Goal: Navigation & Orientation: Find specific page/section

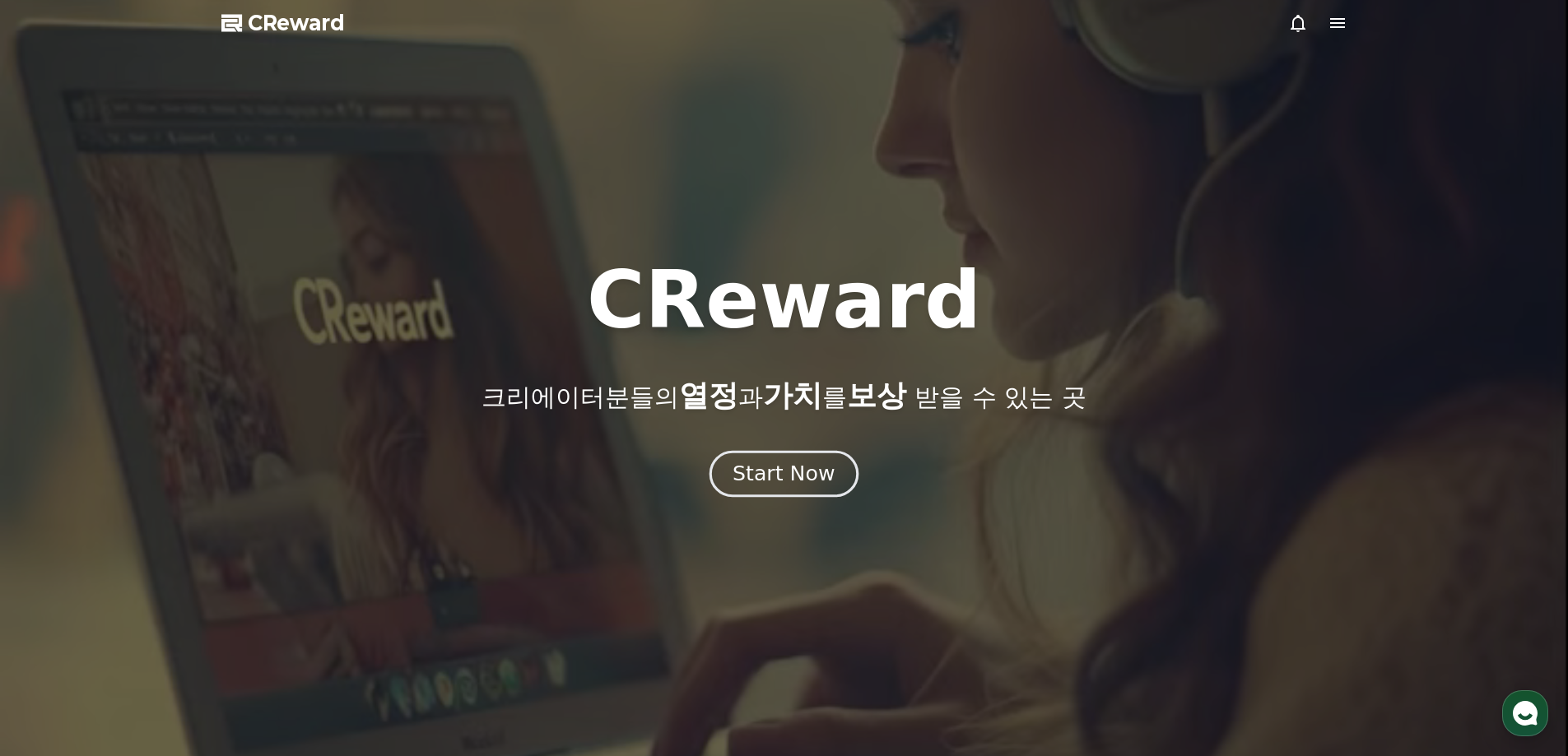
click at [790, 466] on div "Start Now" at bounding box center [783, 473] width 102 height 28
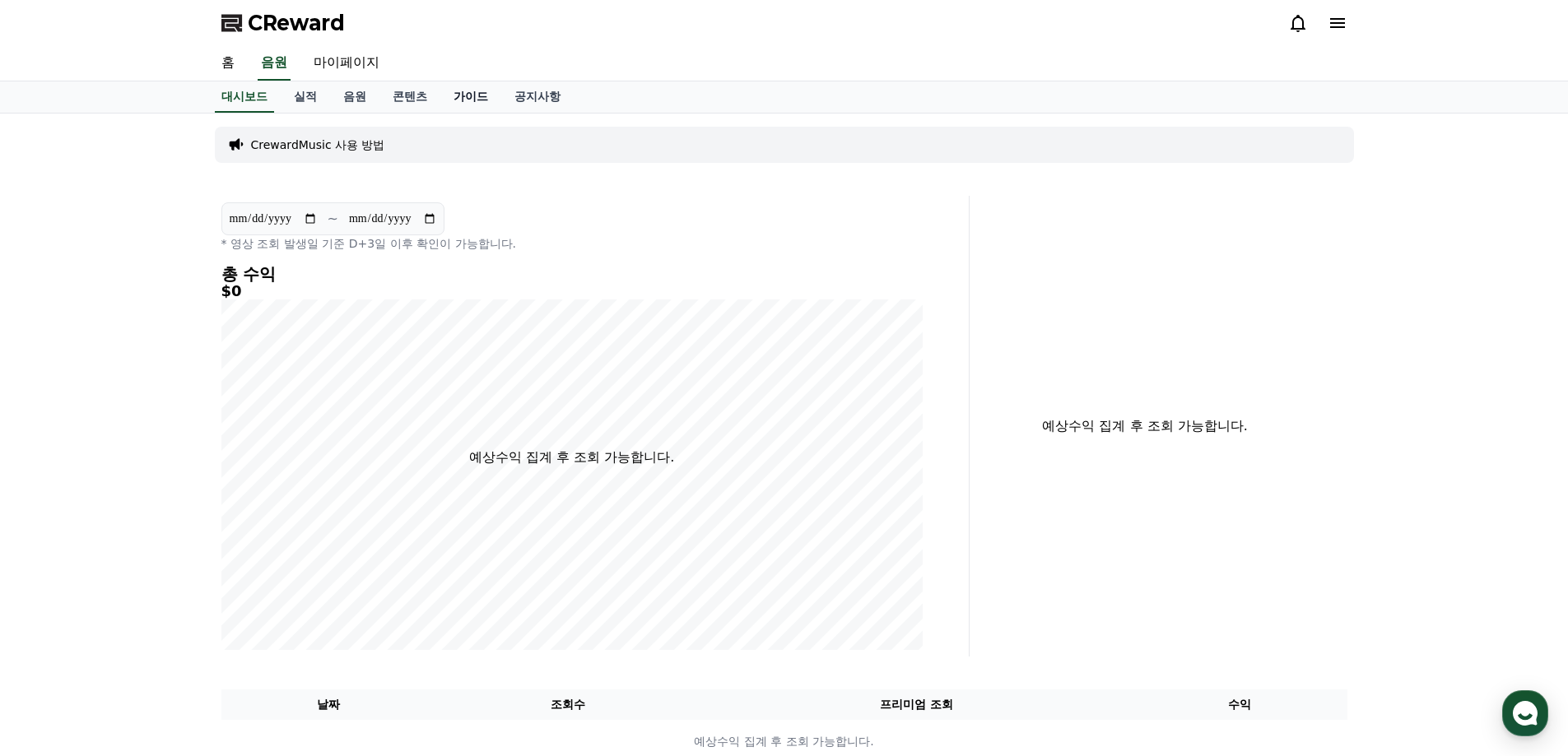
click at [466, 102] on link "가이드" at bounding box center [471, 97] width 61 height 31
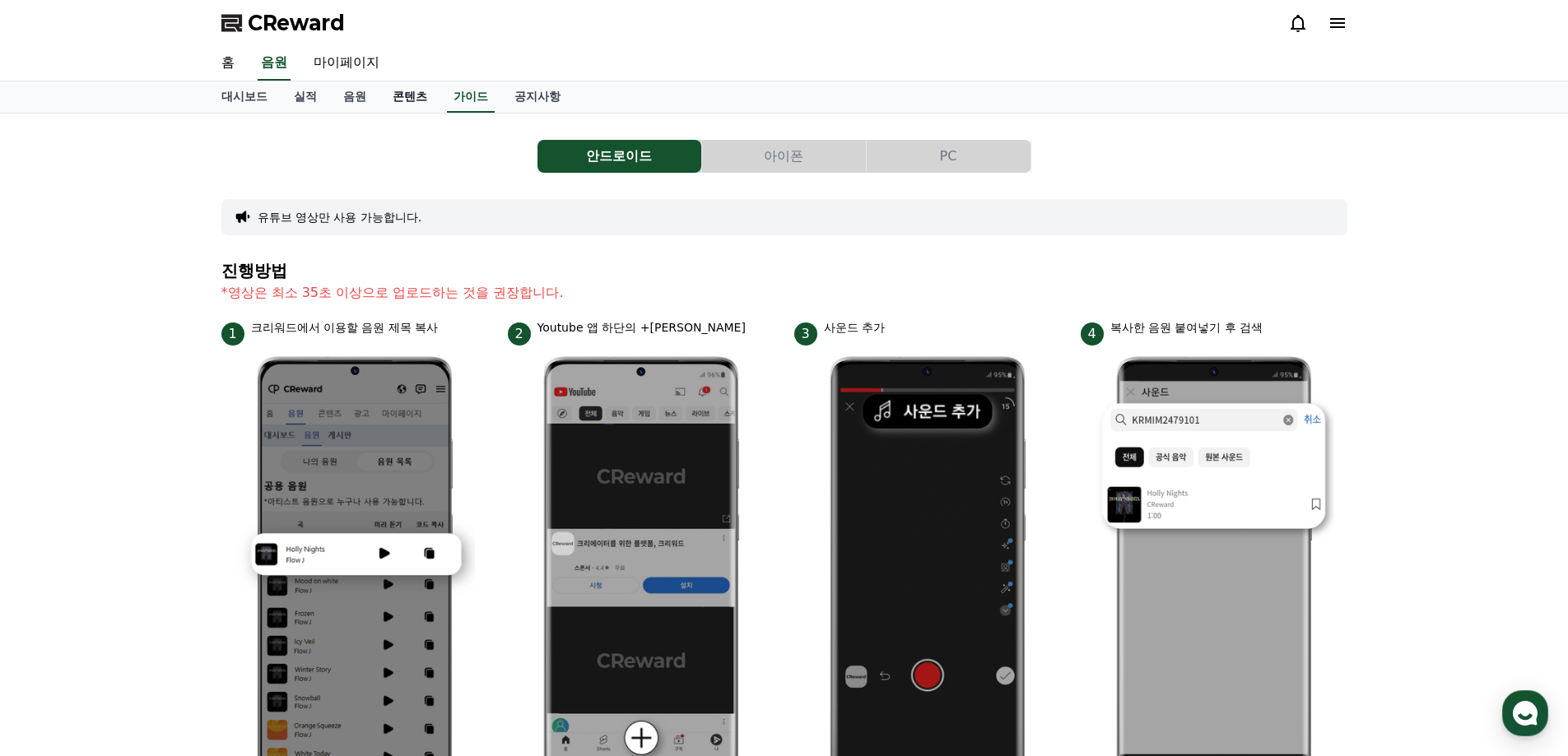
click at [397, 97] on link "콘텐츠" at bounding box center [410, 97] width 61 height 31
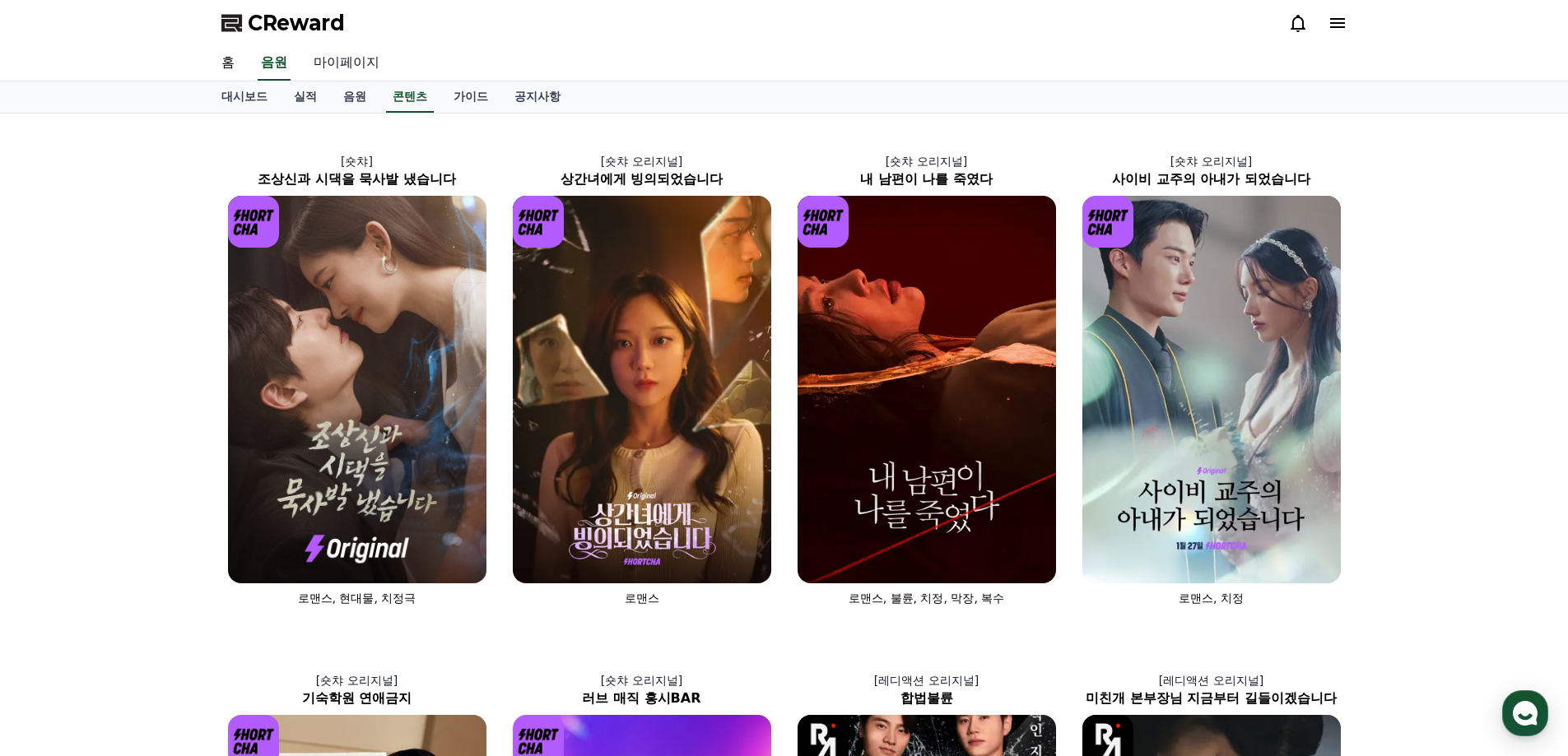
click at [374, 65] on link "마이페이지" at bounding box center [346, 64] width 92 height 35
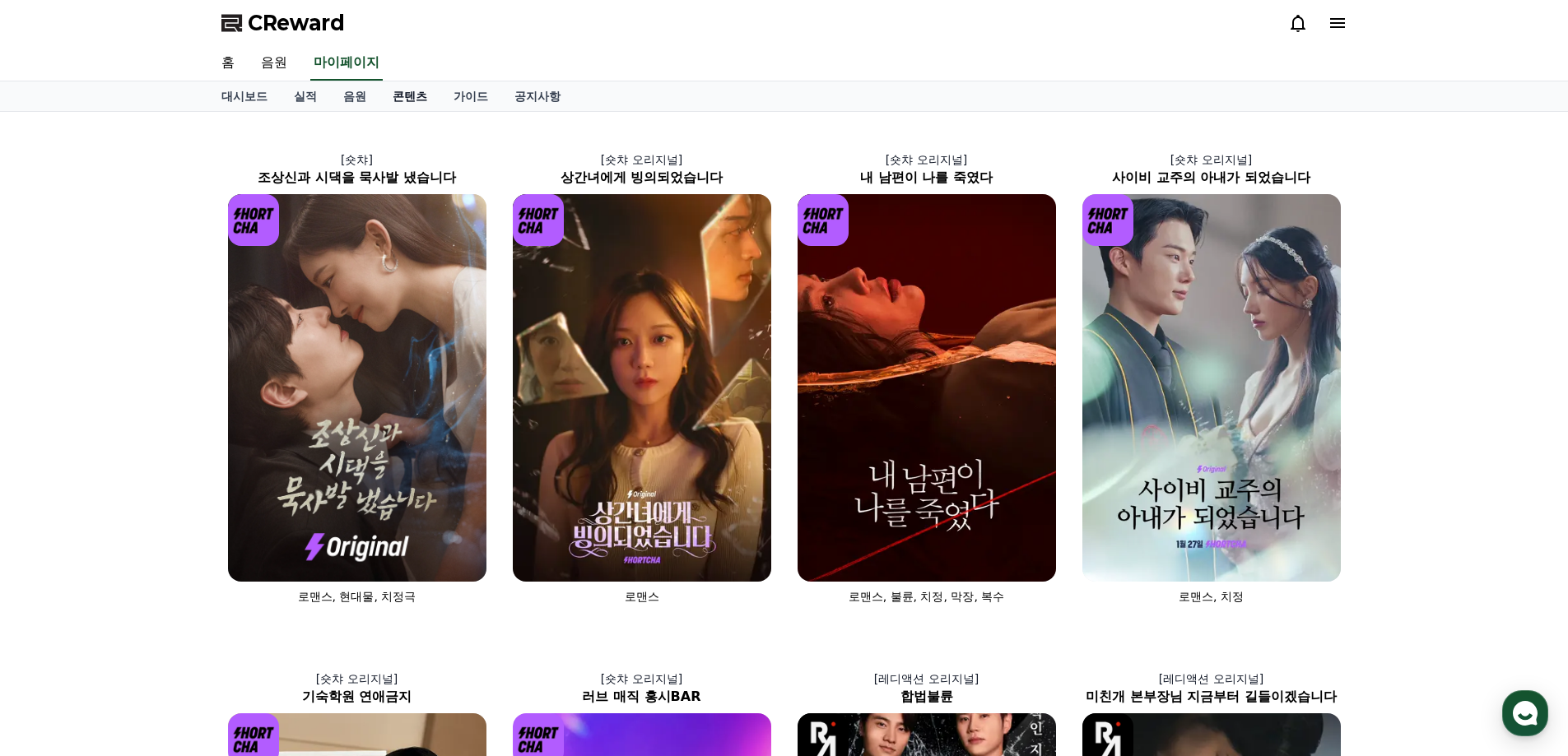
select select "**********"
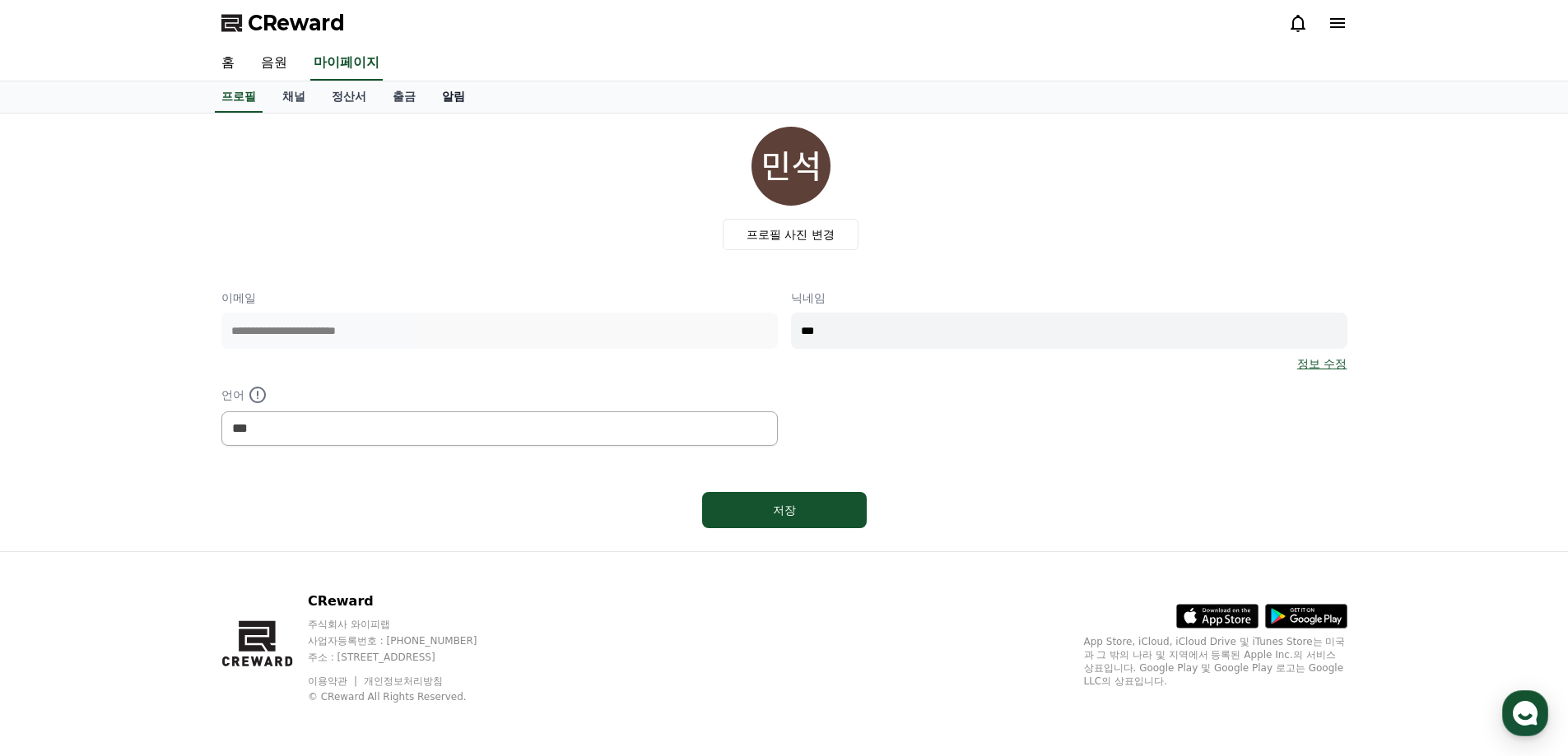
click at [455, 89] on link "알림" at bounding box center [453, 97] width 50 height 31
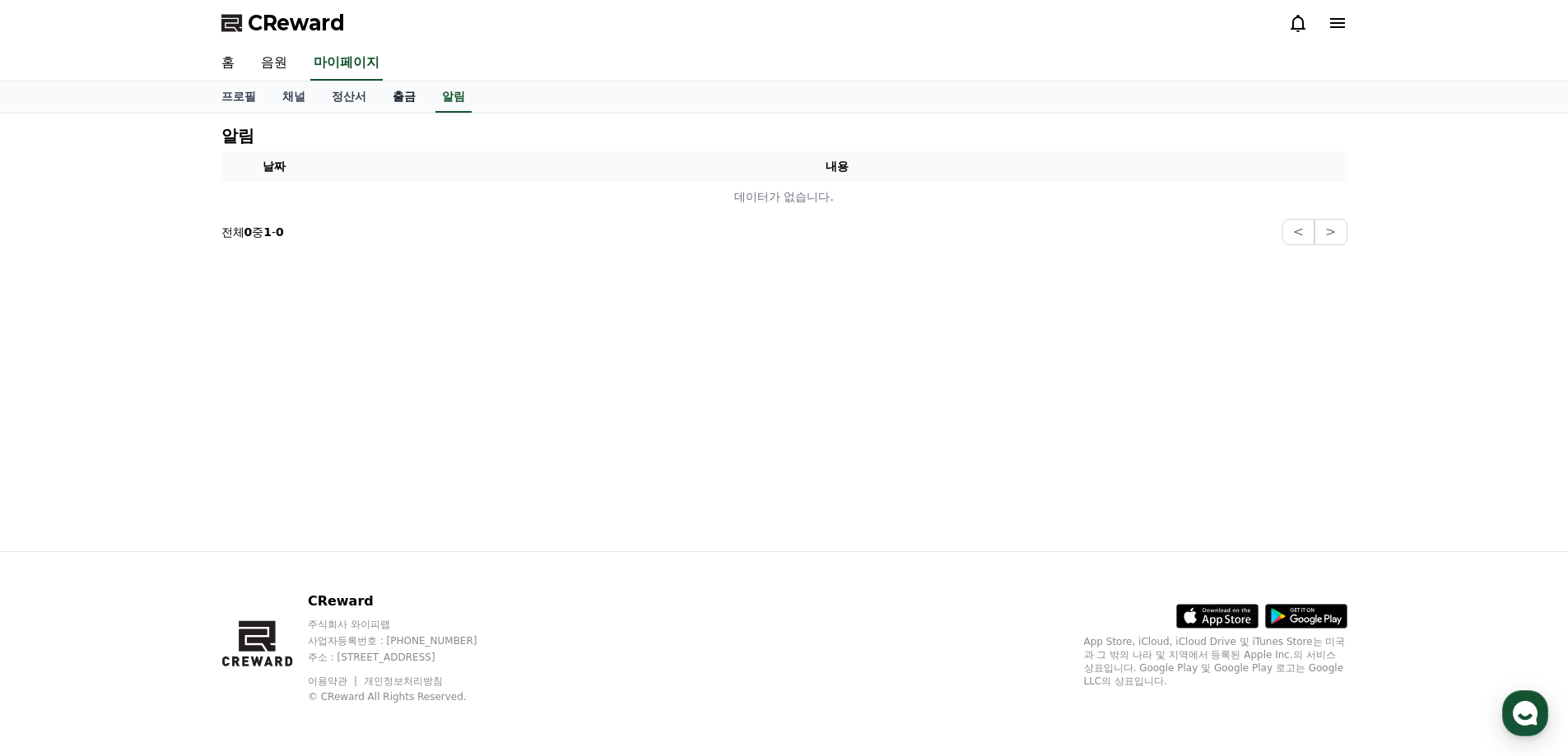
click at [399, 97] on link "출금" at bounding box center [404, 97] width 50 height 31
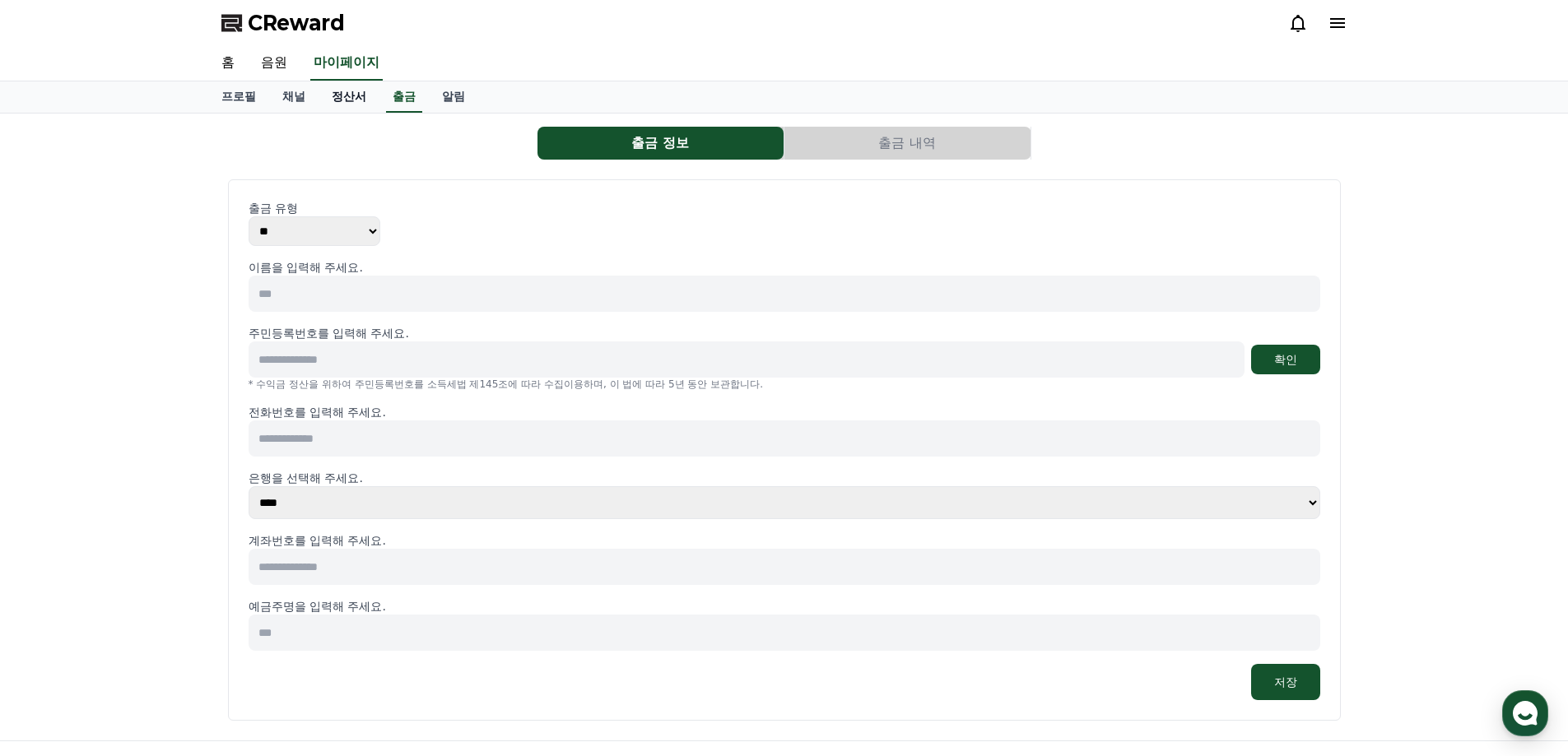
click at [322, 88] on link "정산서" at bounding box center [349, 97] width 61 height 31
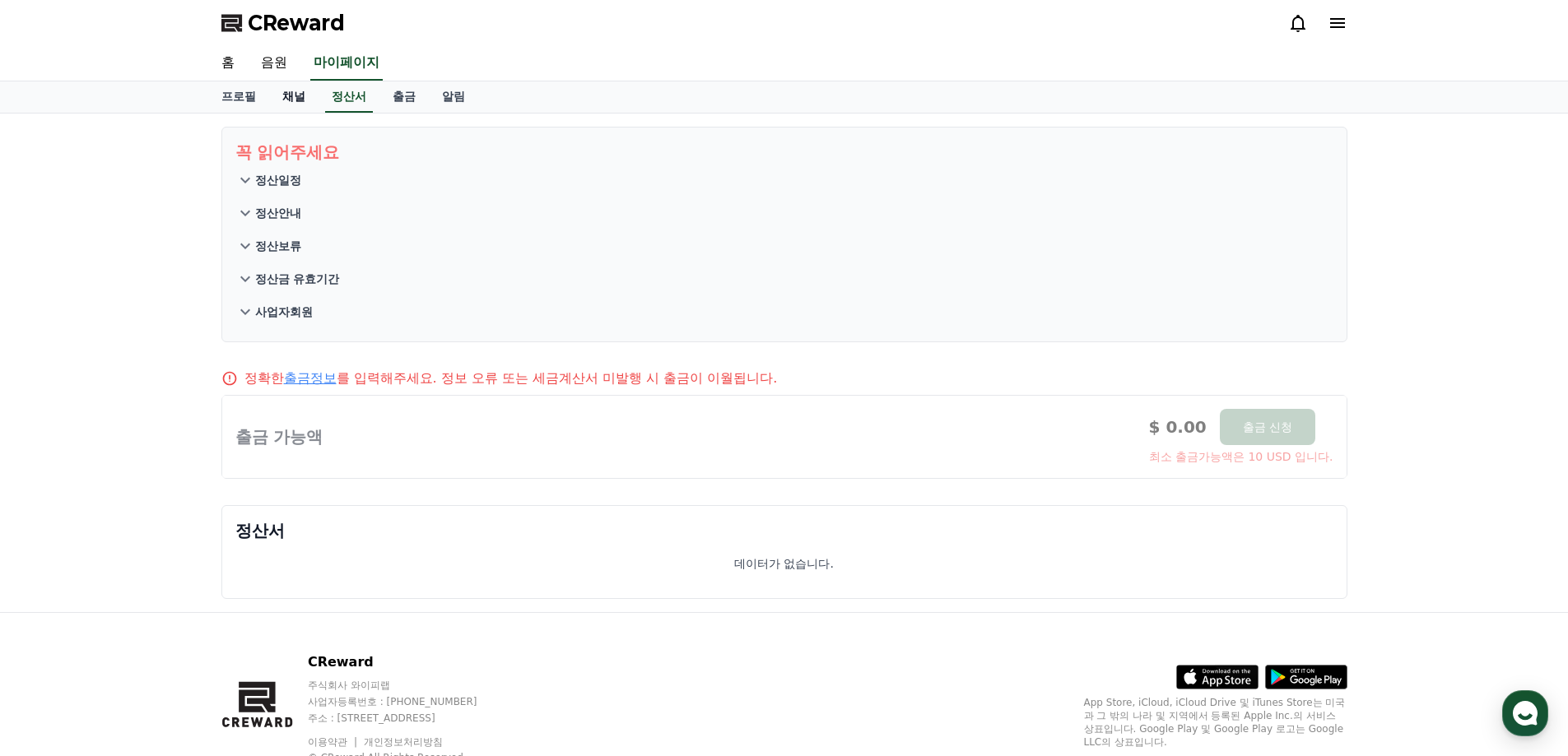
click at [293, 97] on link "채널" at bounding box center [294, 97] width 50 height 31
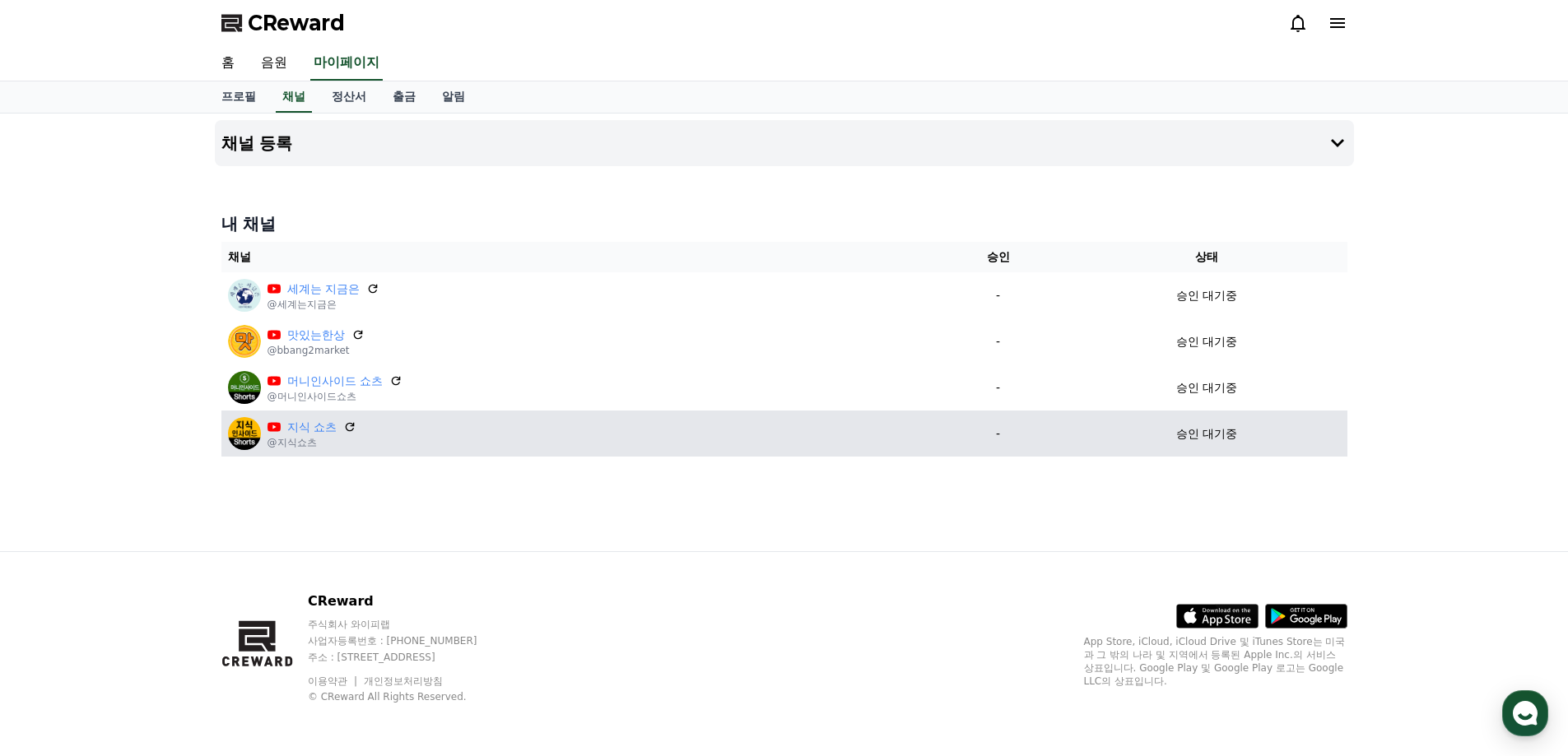
click at [1044, 413] on td "-" at bounding box center [998, 434] width 136 height 46
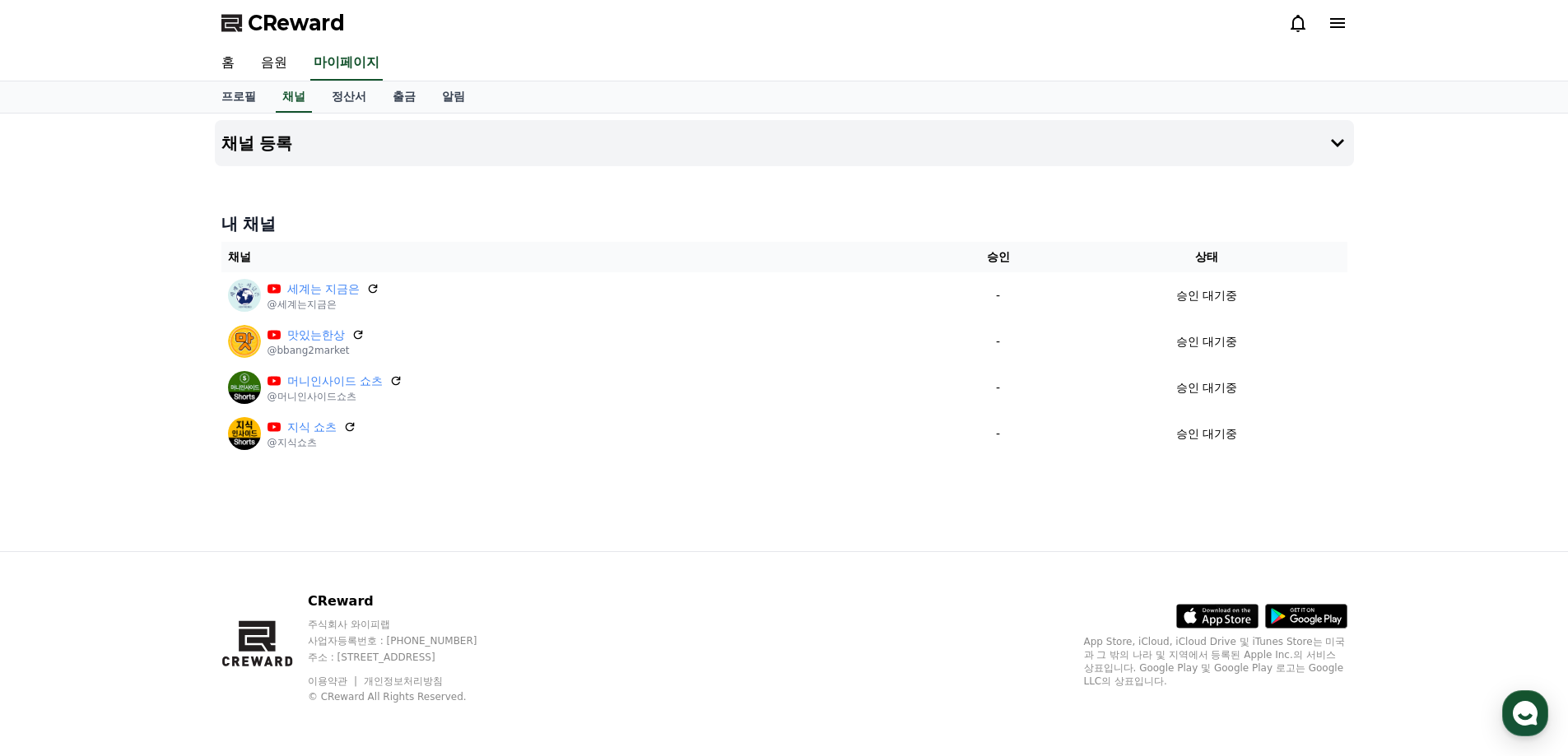
click at [1044, 476] on div "채널 등록 내 채널 채널 승인 상태 세계는 지금은 @세계는지금은 - 승인 대기중 맛있는한상 @bbang2market - 승인 대기중 머니인사이…" at bounding box center [784, 331] width 1153 height 437
